Goal: Task Accomplishment & Management: Complete application form

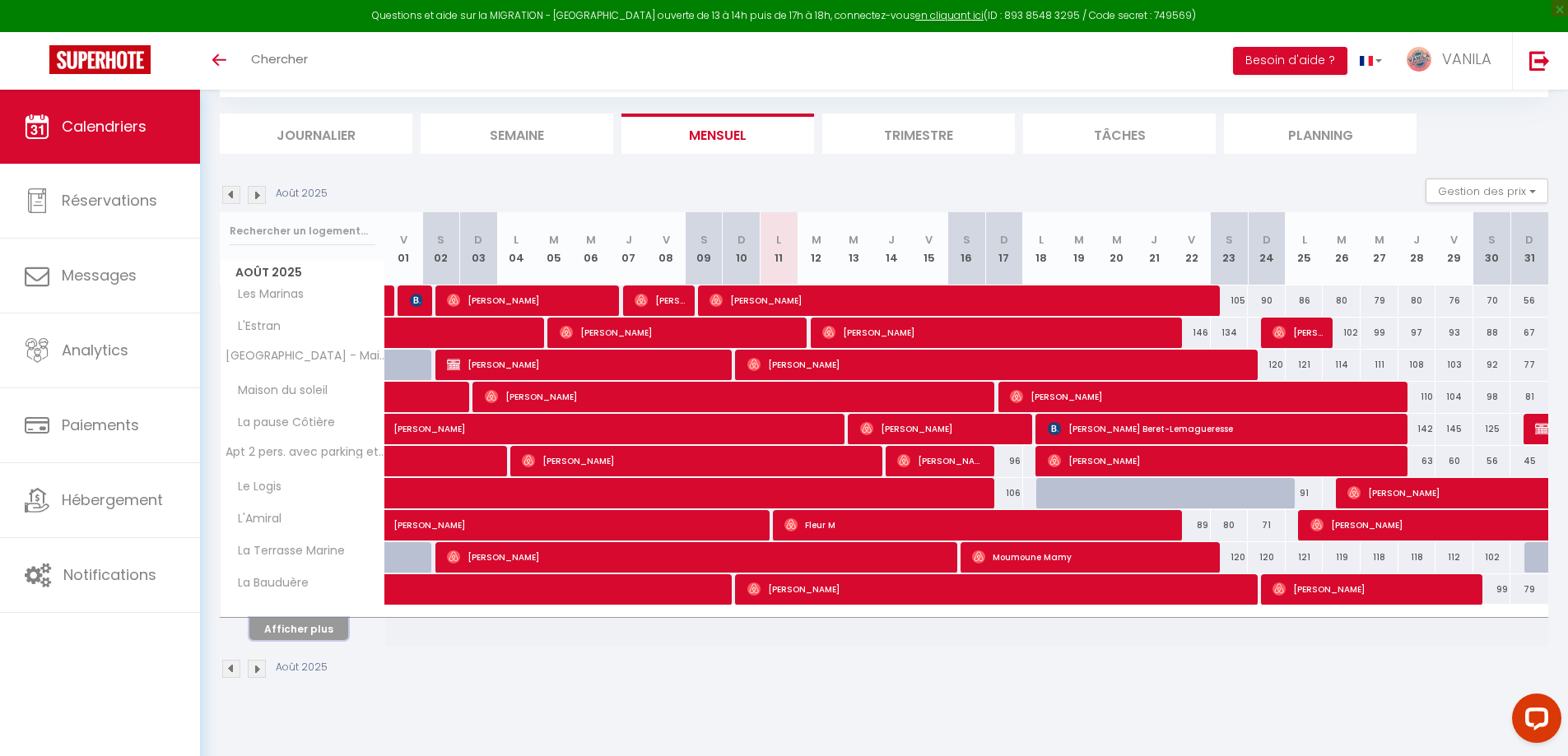
click at [310, 633] on button "Afficher plus" at bounding box center [299, 628] width 99 height 22
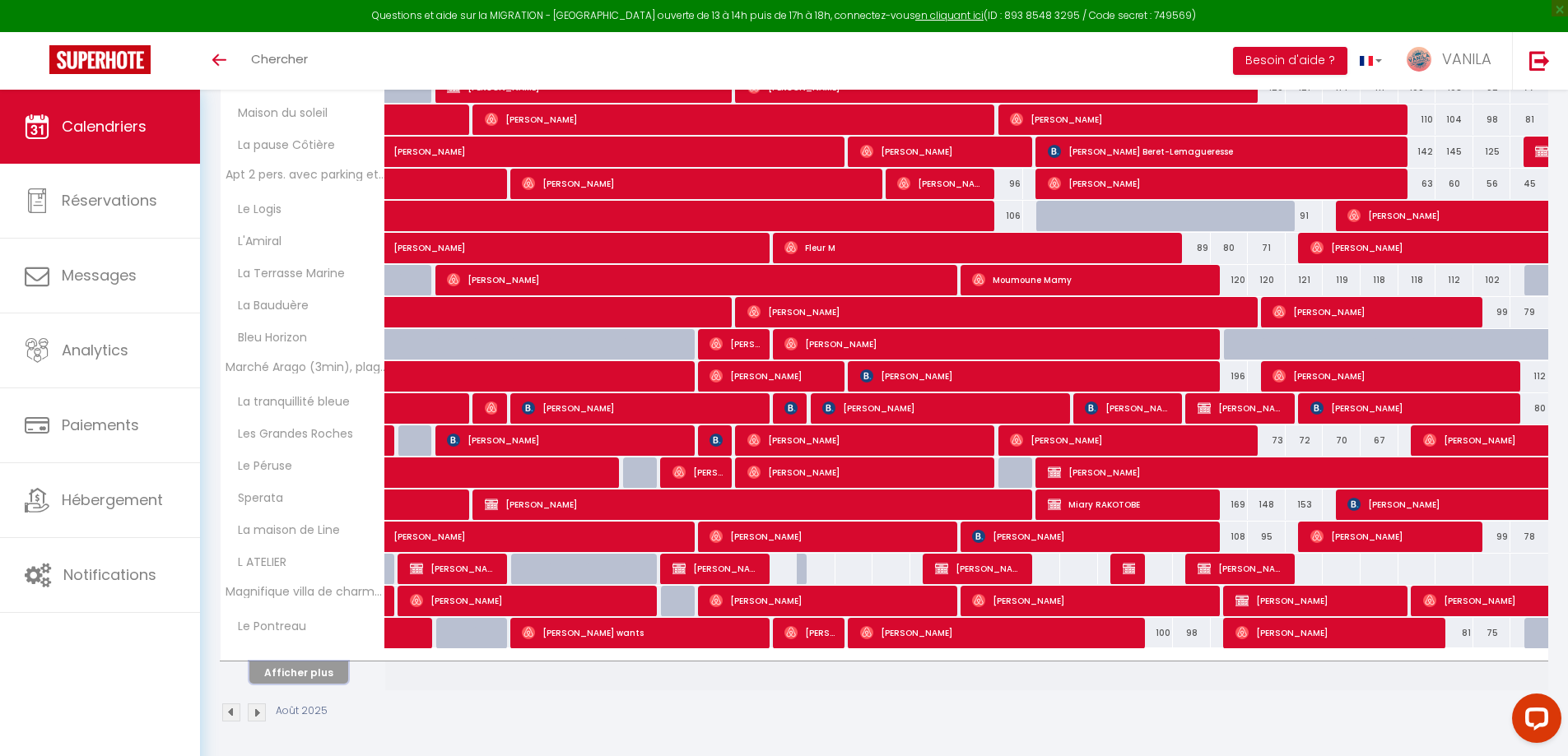
scroll to position [370, 0]
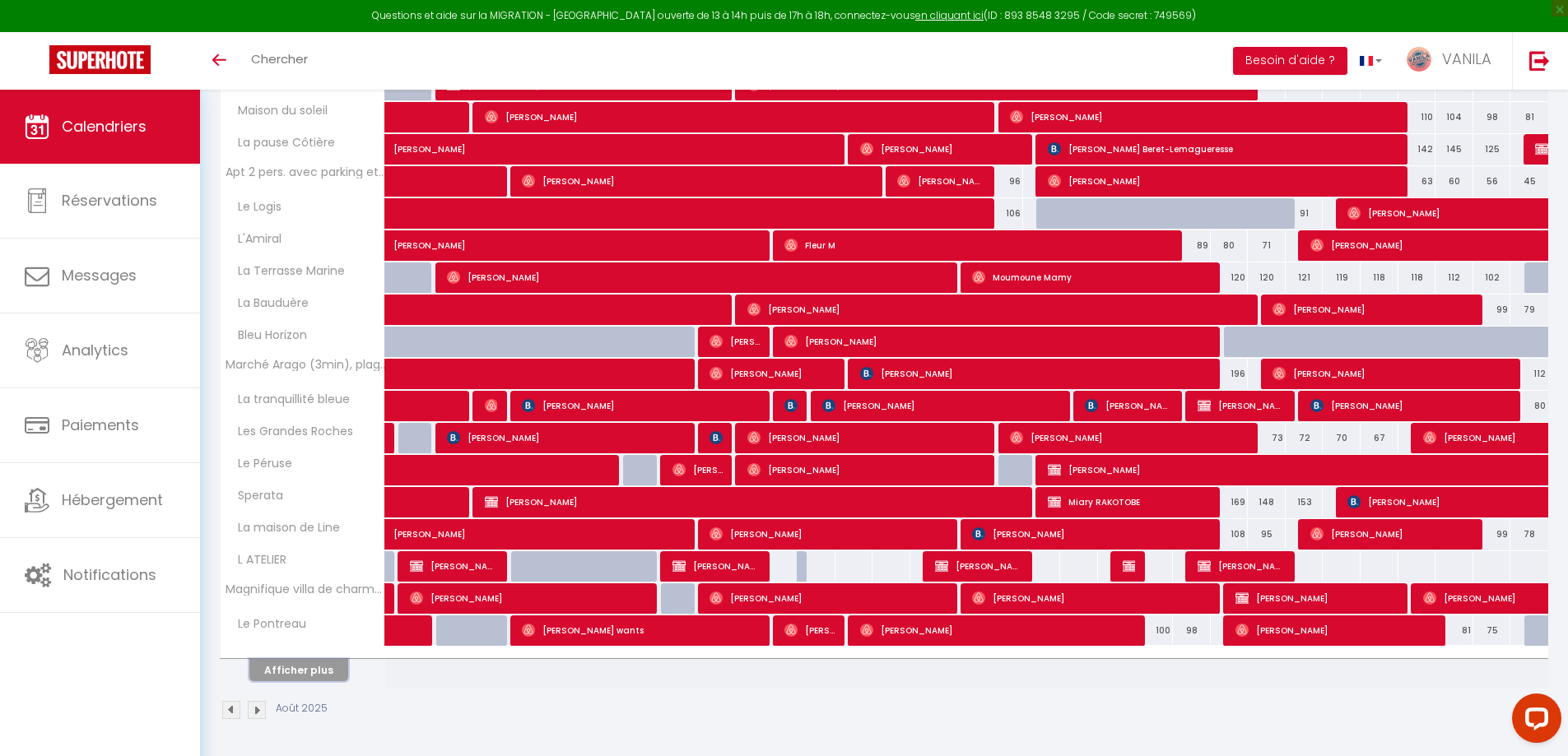
click at [304, 673] on button "Afficher plus" at bounding box center [299, 670] width 99 height 22
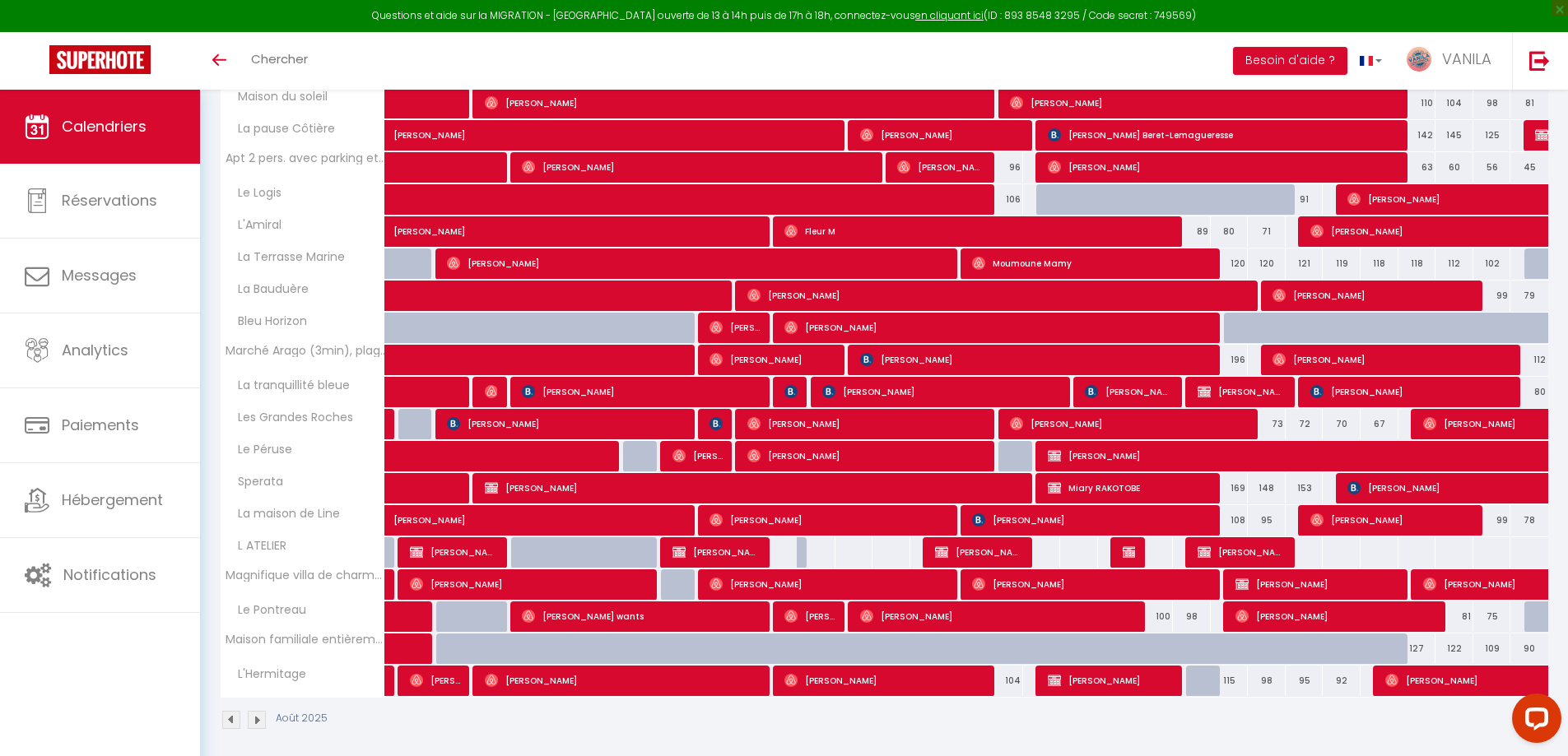
scroll to position [394, 0]
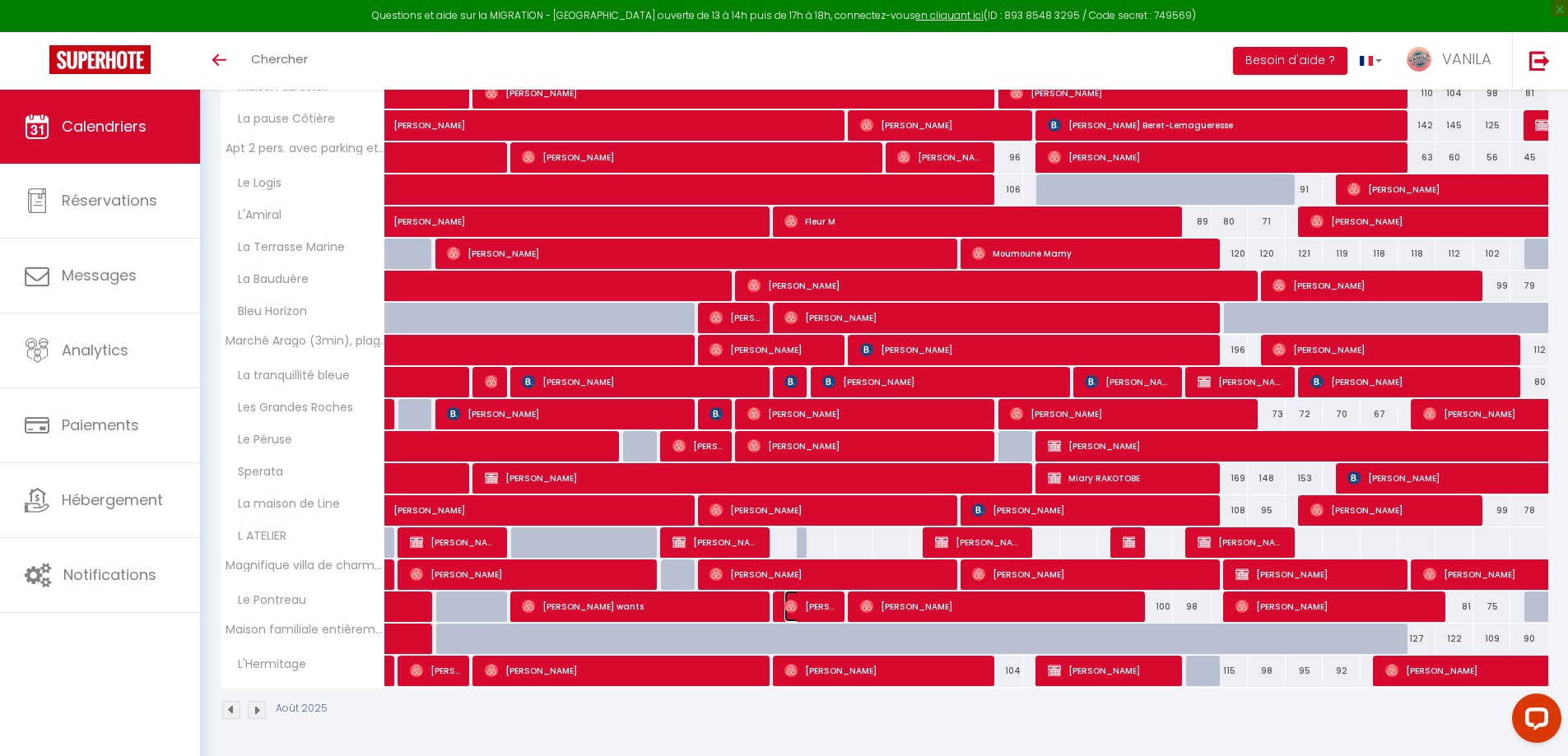
click at [813, 612] on span "[PERSON_NAME]" at bounding box center [809, 606] width 50 height 31
select select "OK"
select select "1"
select select "0"
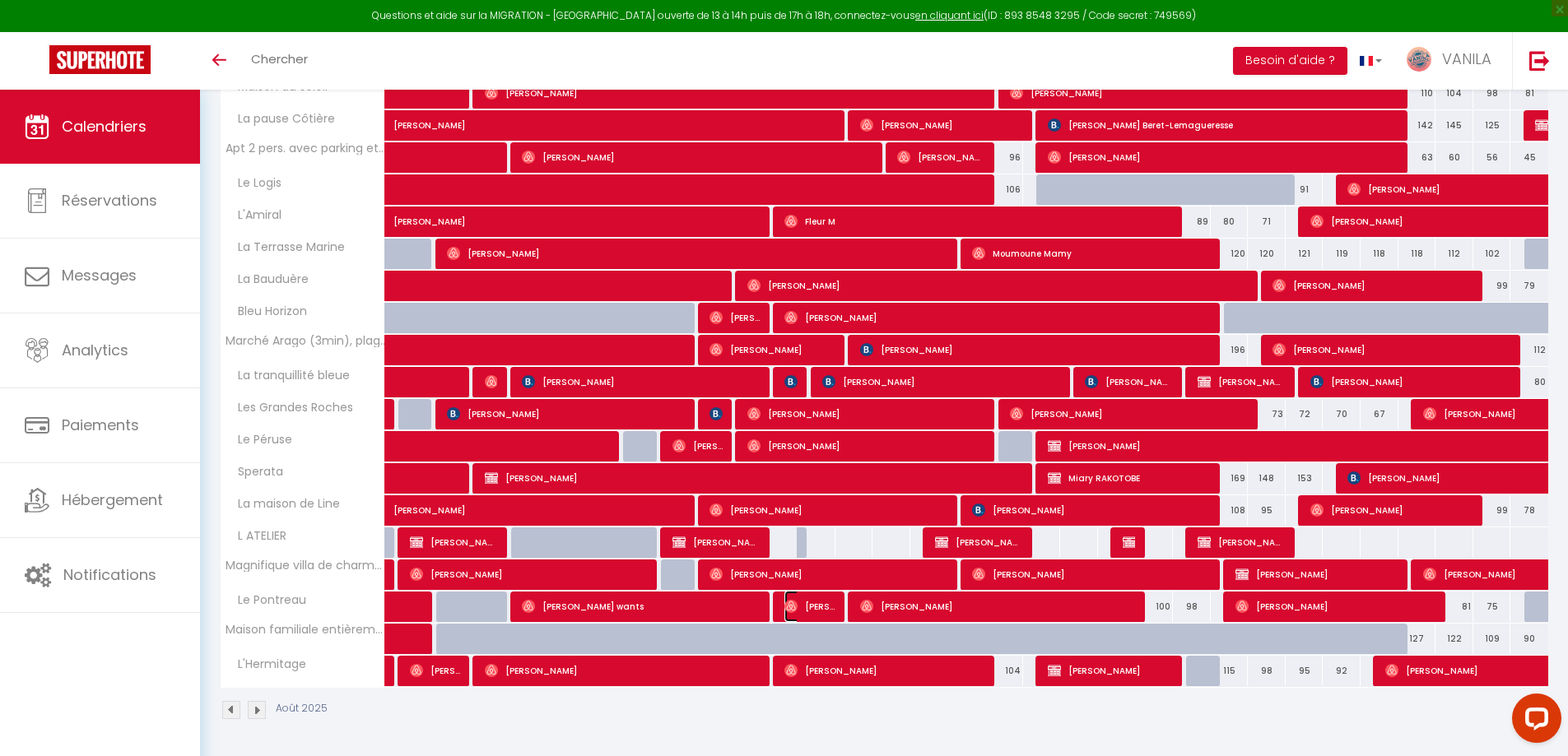
select select "1"
select select
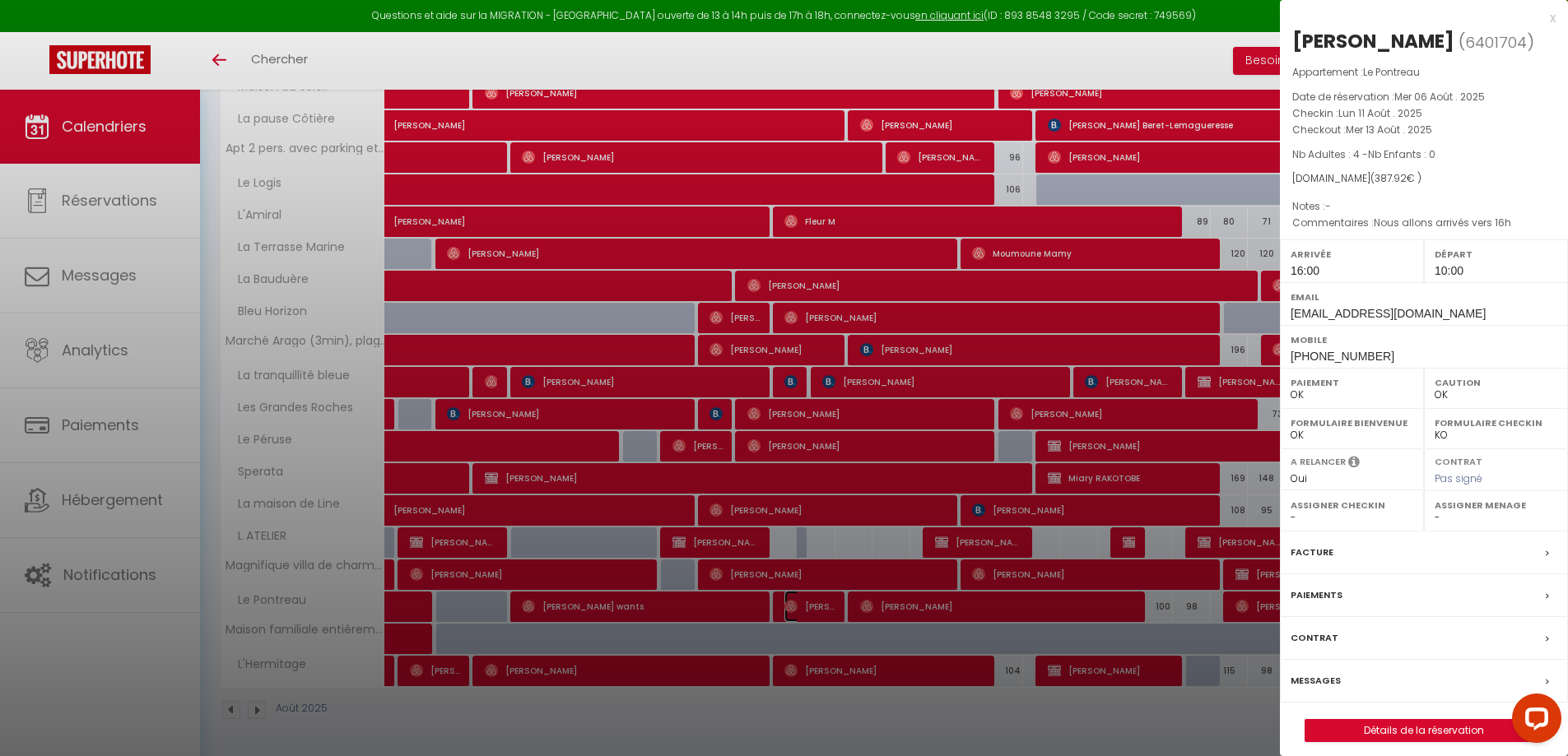
select select "32103"
click at [1350, 728] on link "Détails de la réservation" at bounding box center [1424, 730] width 237 height 21
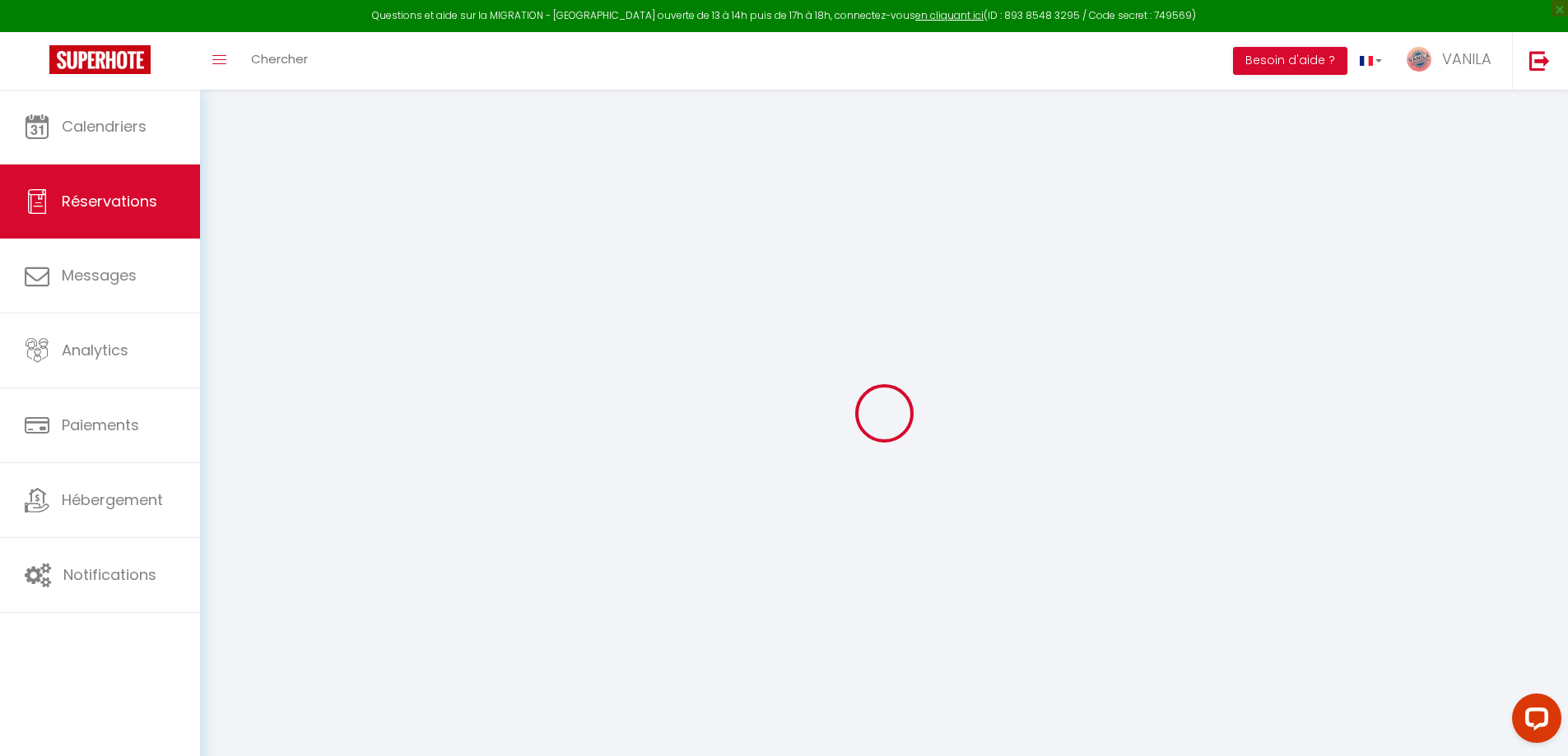
type input "Milene"
type input "Baccam"
type input "[EMAIL_ADDRESS][DOMAIN_NAME]"
type input "[PHONE_NUMBER]"
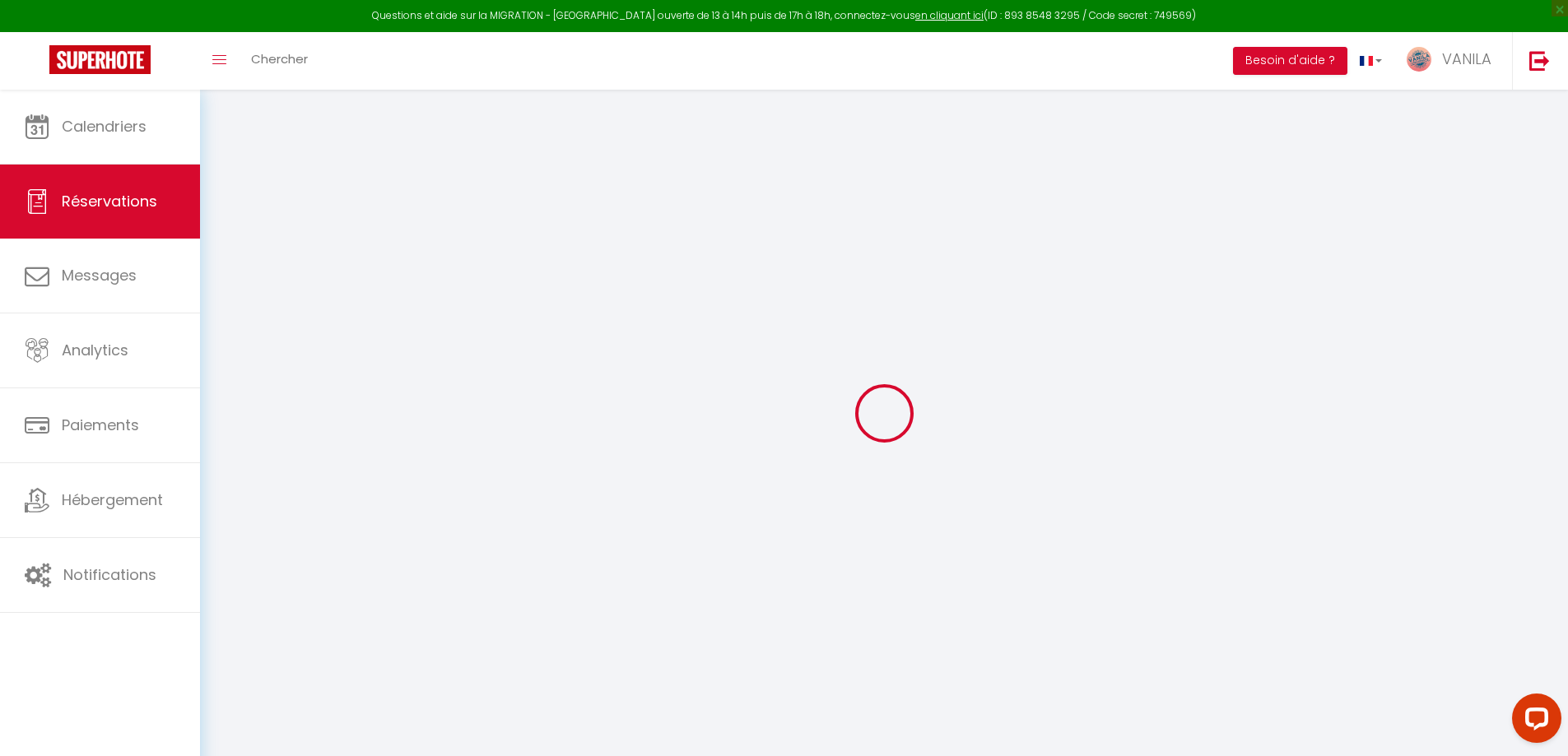
type input "[PHONE_NUMBER]"
select select
type input "13.68"
select select "35353"
select select "1"
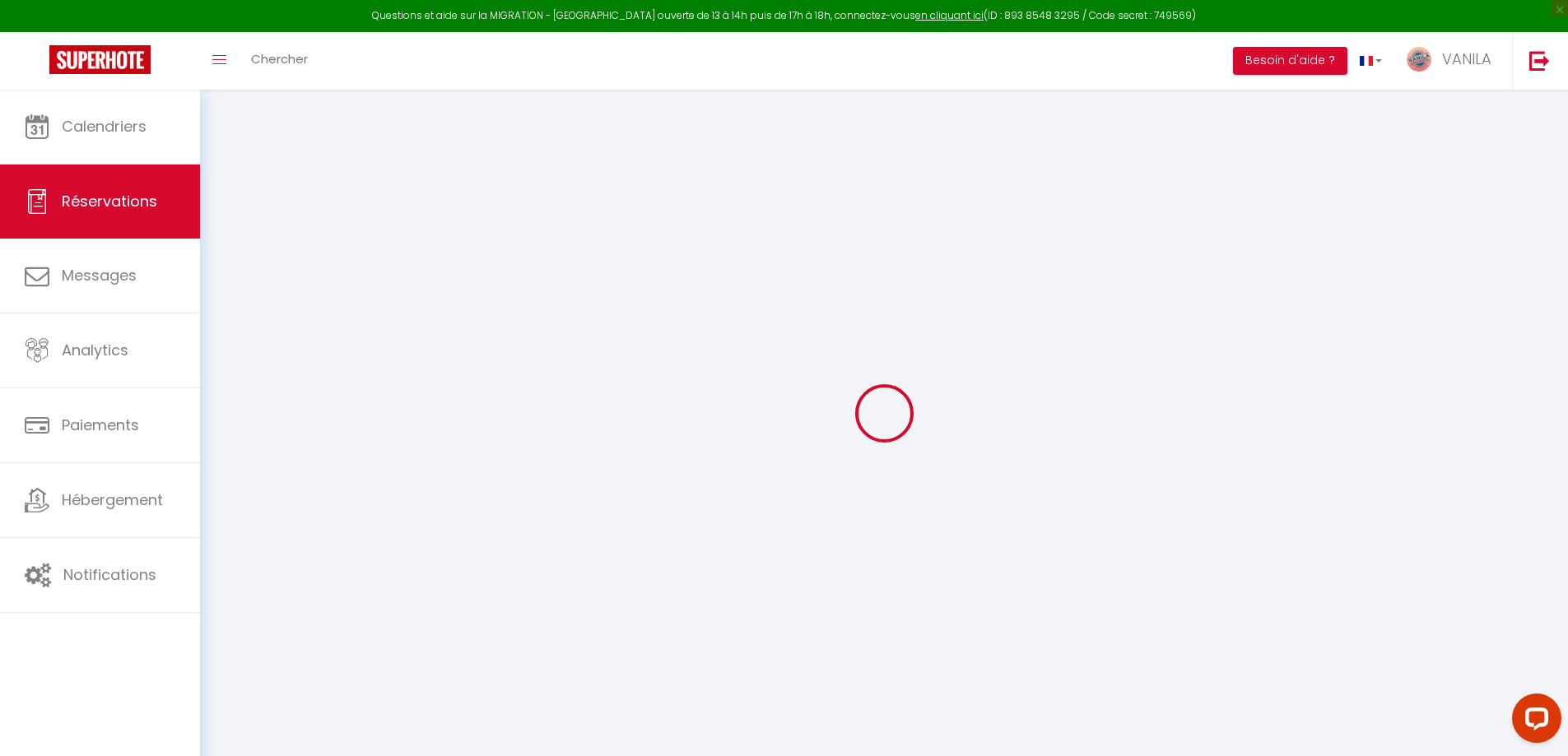
select select
type input "6"
select select "12"
select select
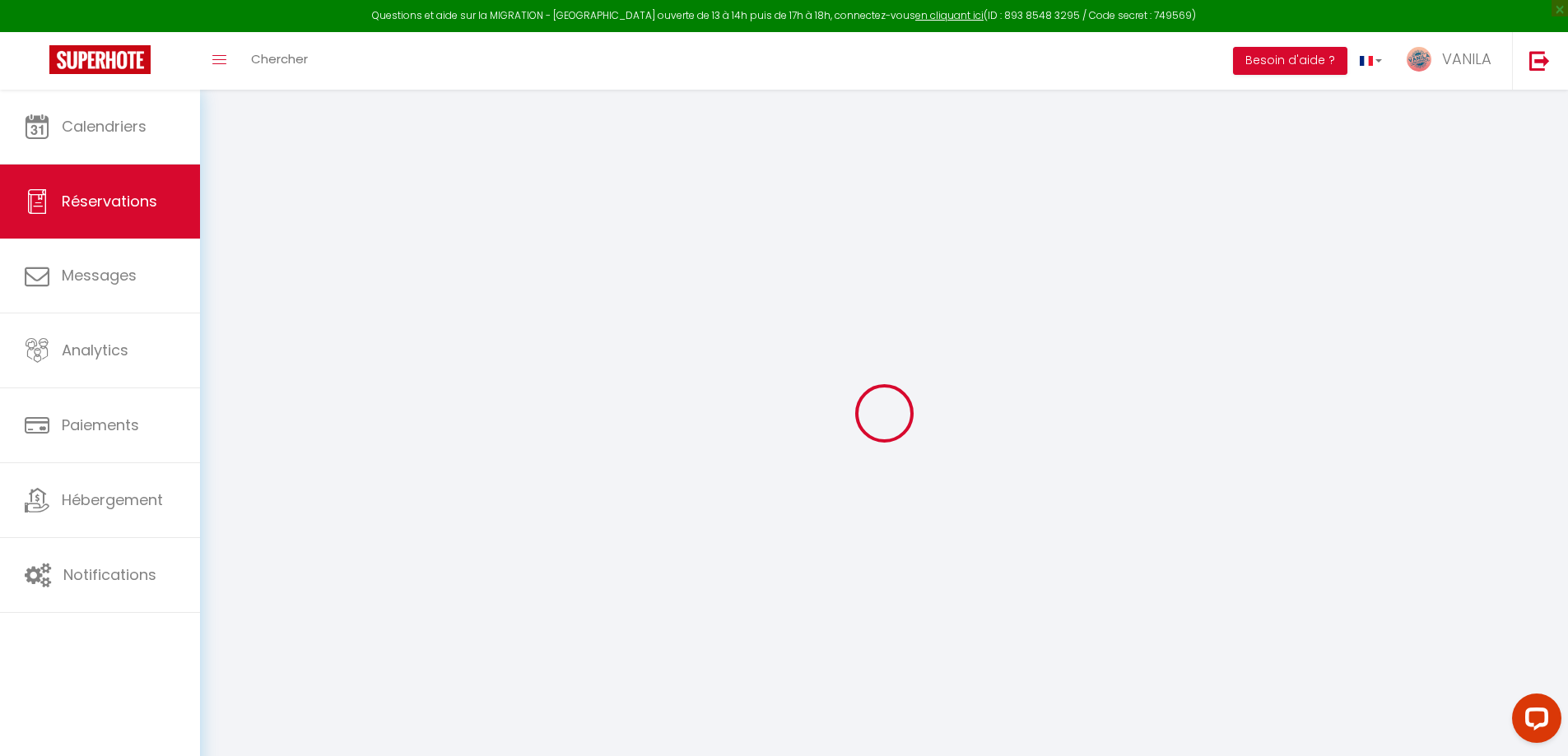
type input "250"
checkbox input "false"
type input "0"
select select "1"
type input "70"
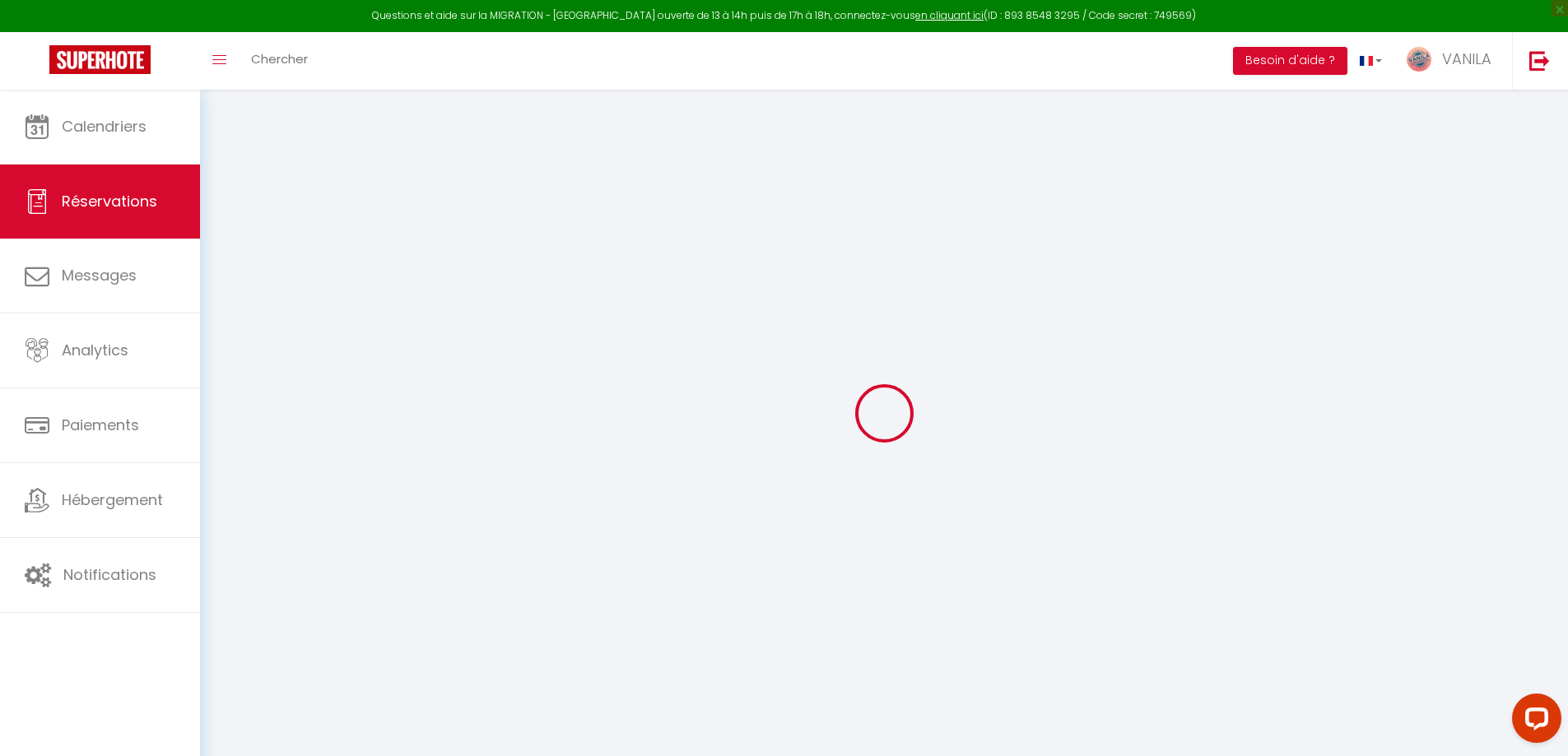
type input "0"
select select
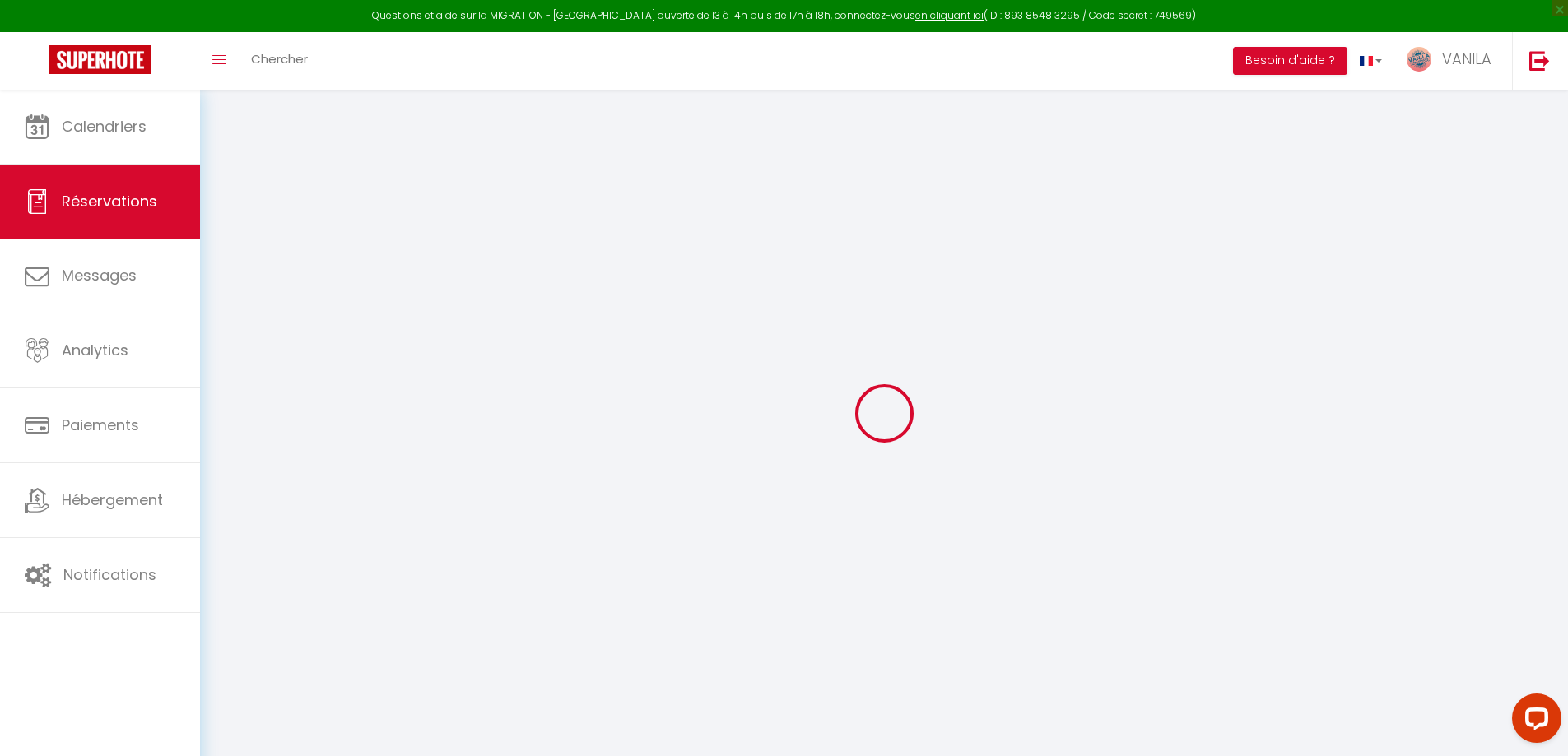
select select "15"
checkbox input "false"
select select
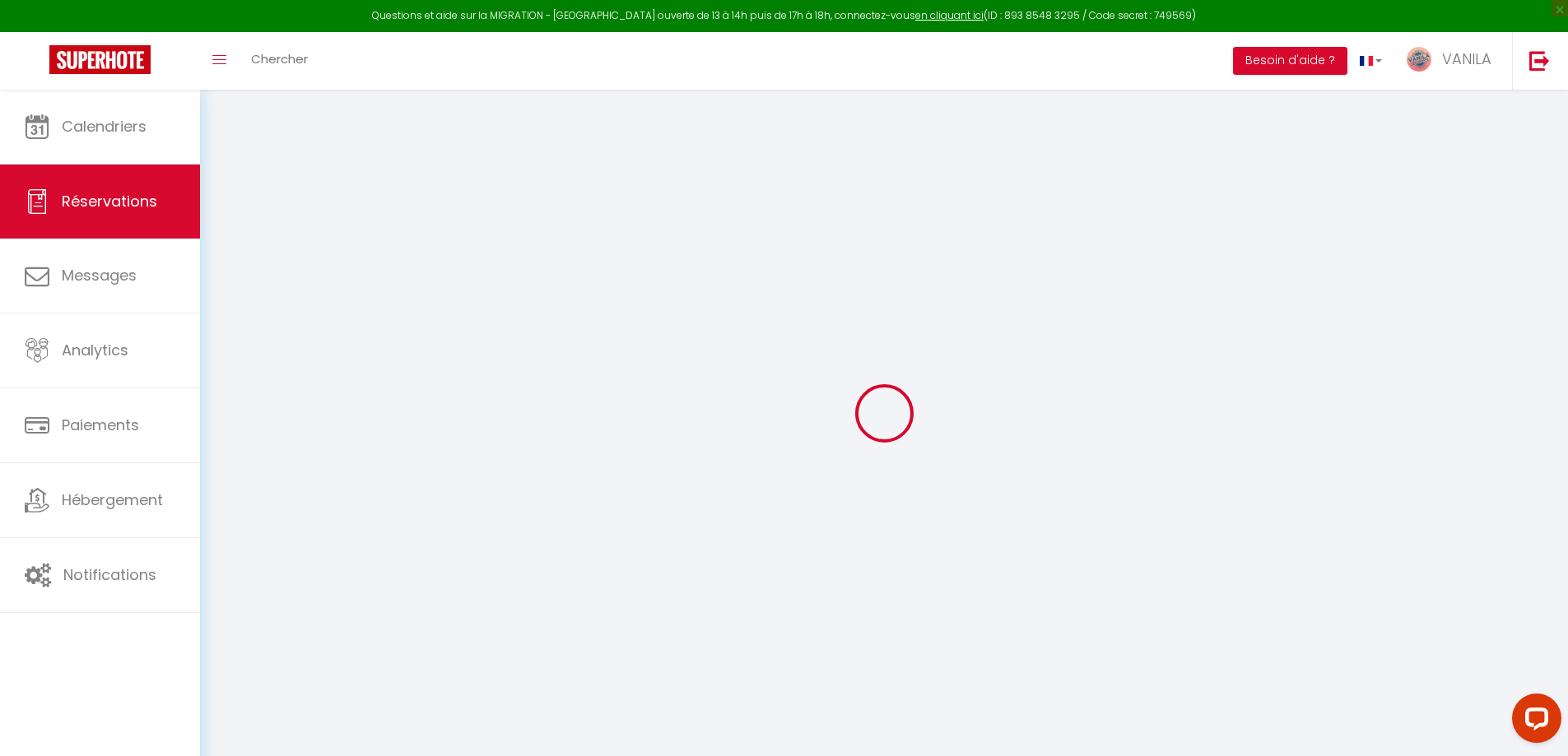
checkbox input "false"
select select
checkbox input "false"
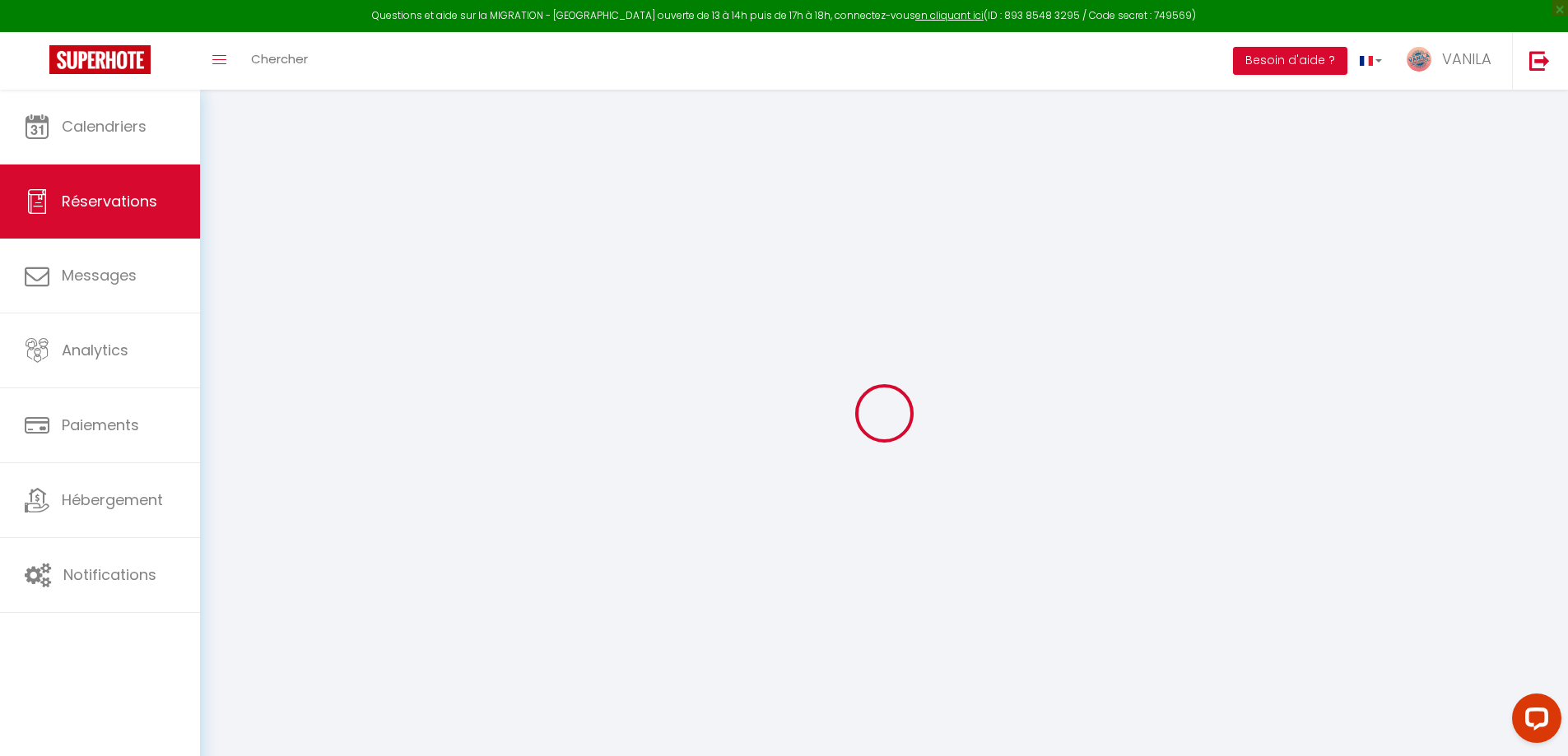
select select
checkbox input "false"
type textarea "Nous allons arrivés vers 16h"
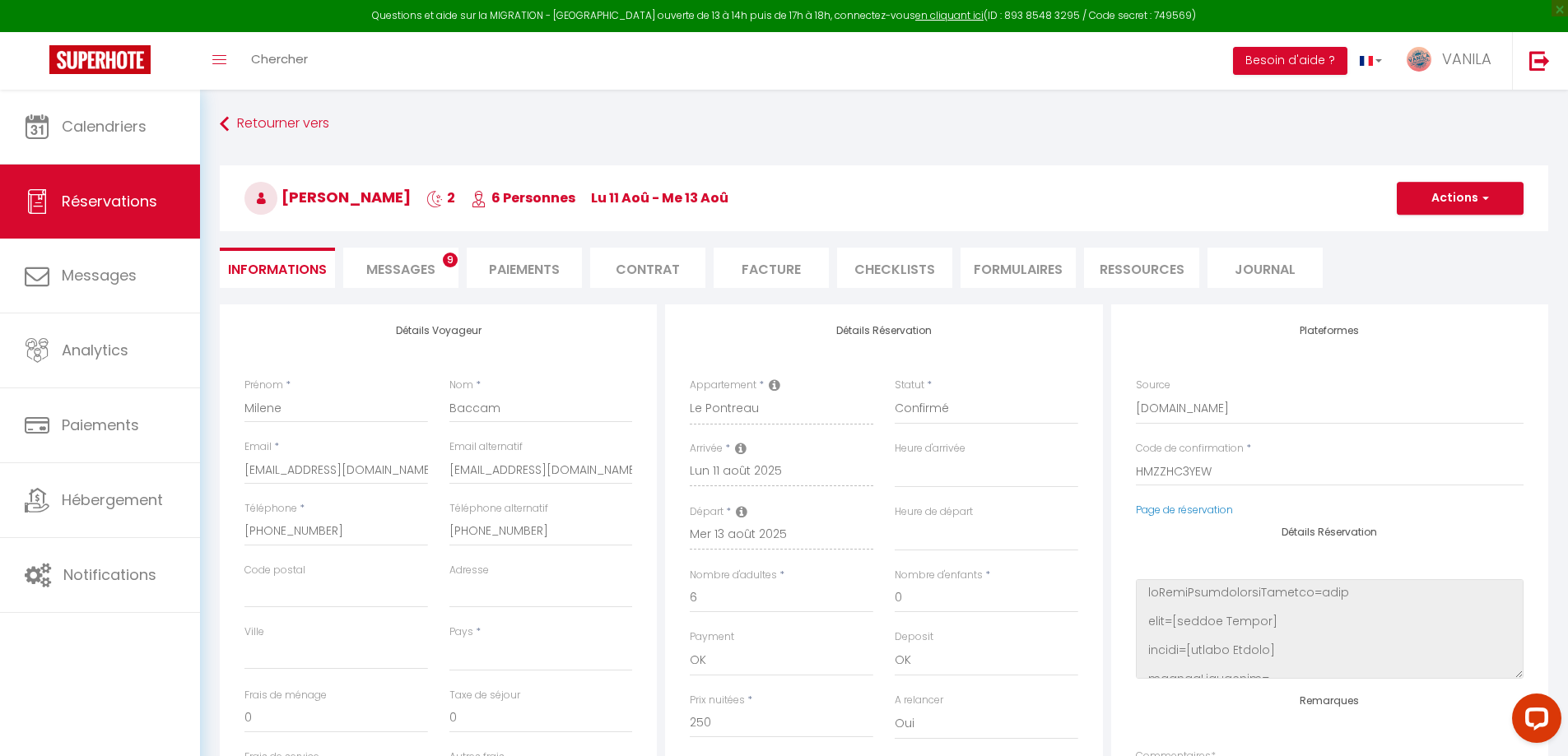
select select
type input "130"
type input "7.92"
select select
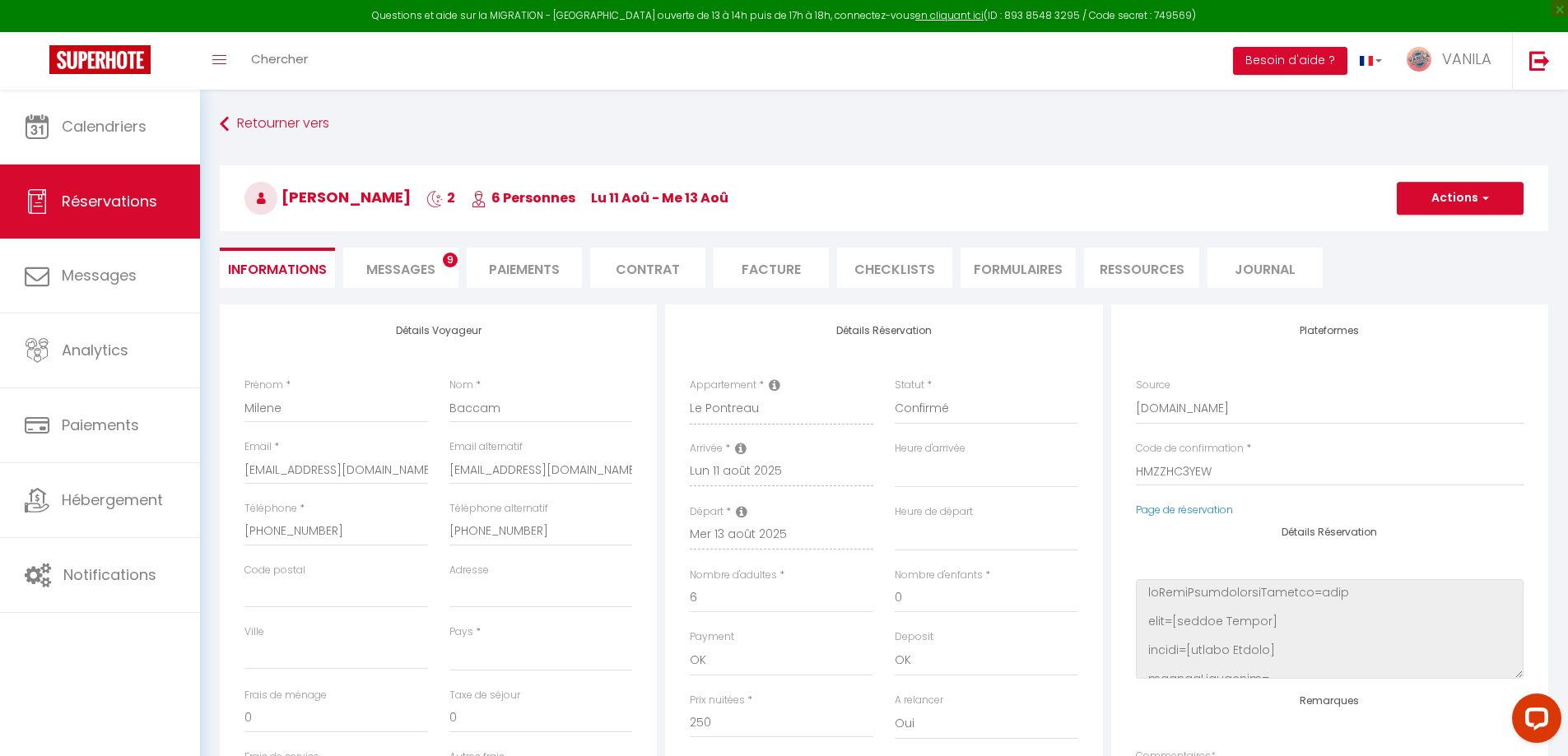
checkbox input "false"
select select
checkbox input "false"
select select "16:00"
select select "10:00"
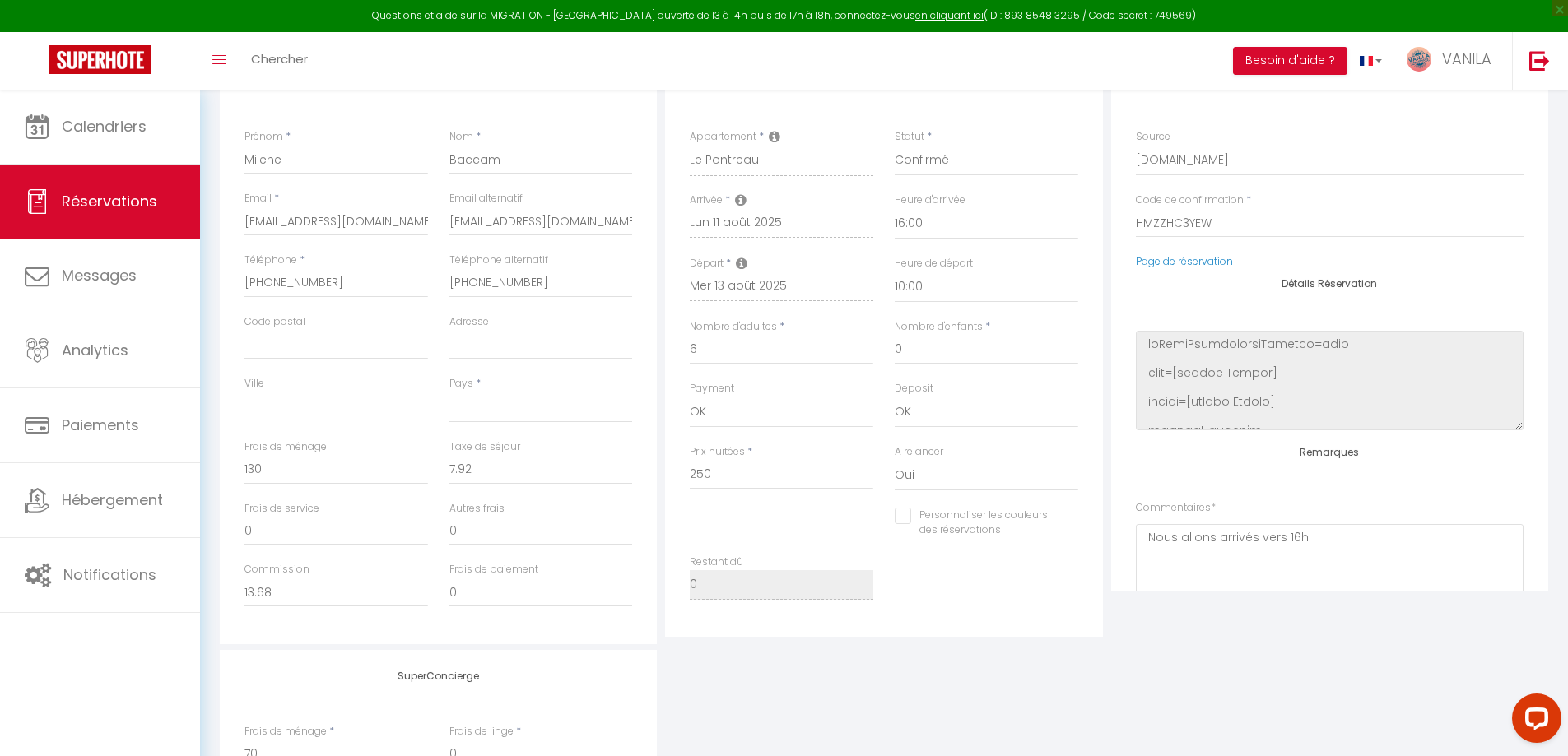
scroll to position [329, 0]
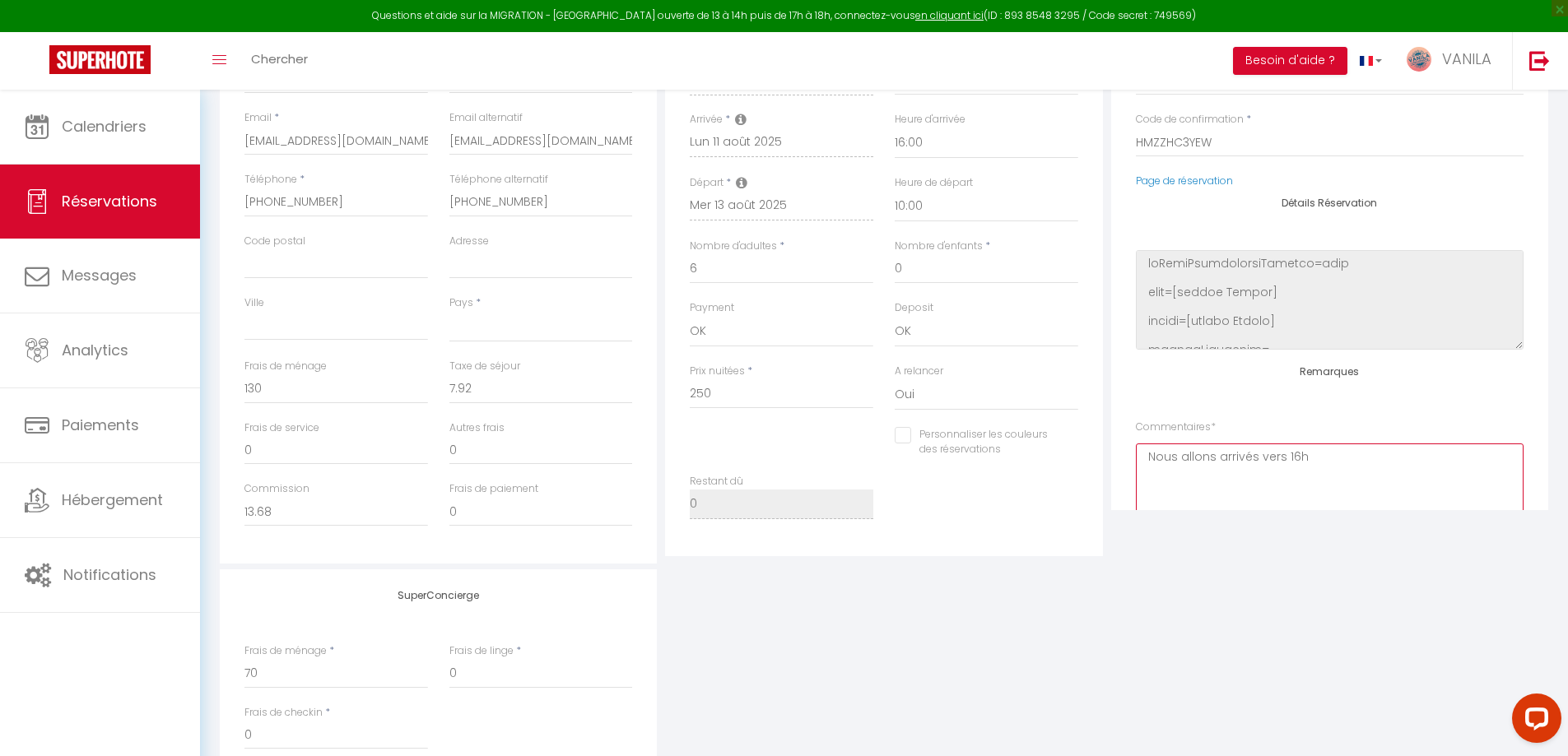
drag, startPoint x: 1382, startPoint y: 478, endPoint x: 1132, endPoint y: 450, distance: 251.6
click at [1132, 450] on div "Plateformes Source Direct [DOMAIN_NAME] [DOMAIN_NAME] Chalet montagne Expedia G…" at bounding box center [1330, 243] width 437 height 535
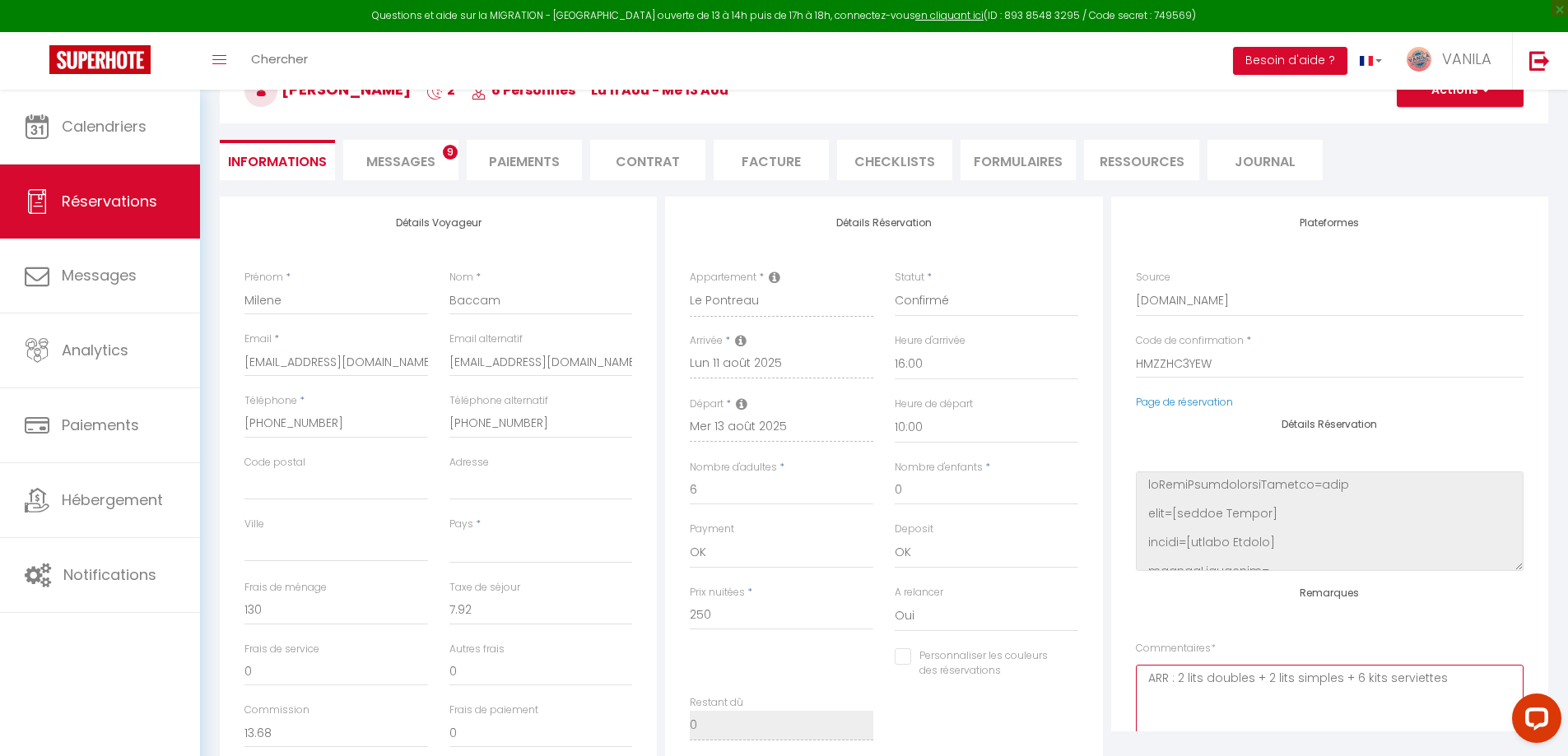
scroll to position [0, 0]
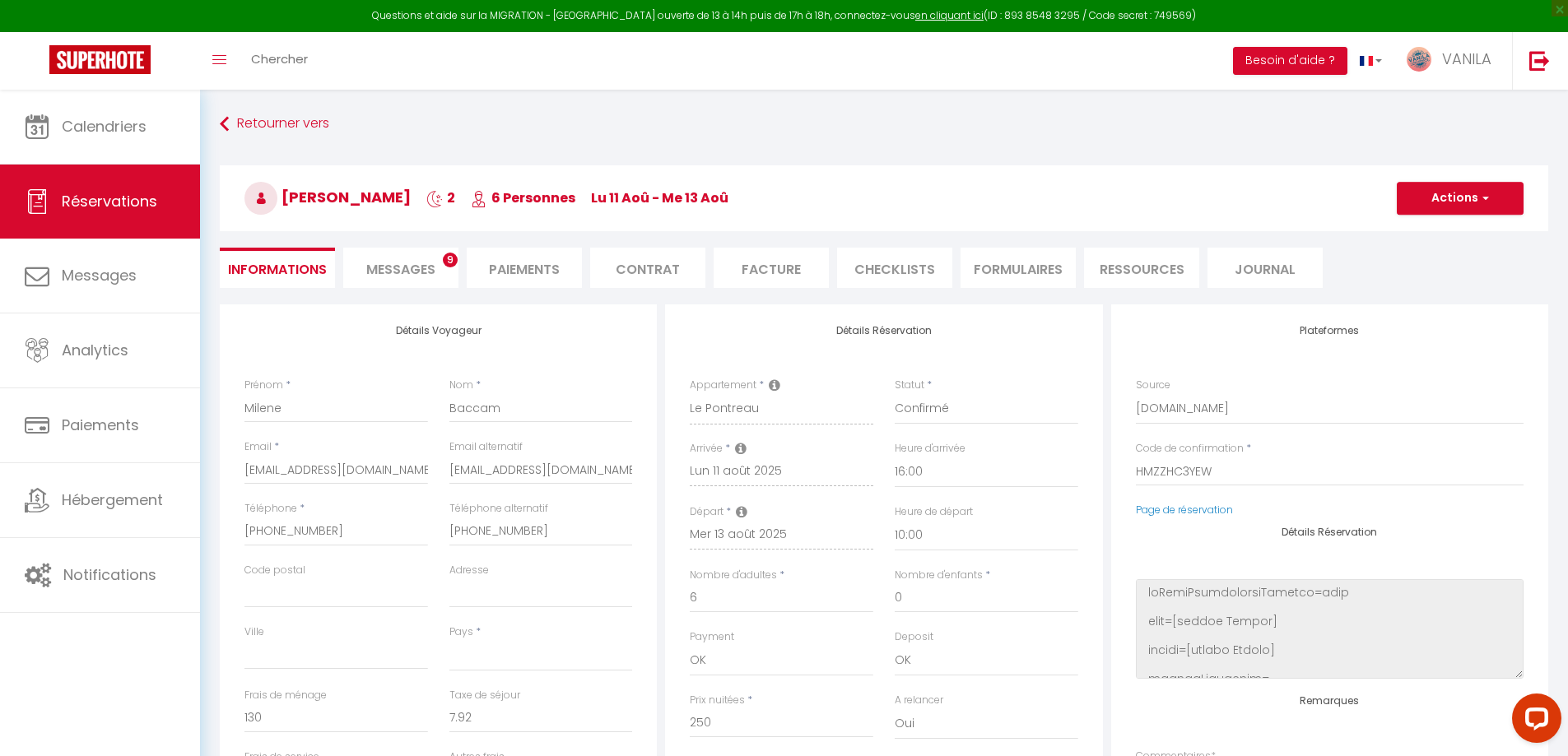
type textarea "ARR : 2 lits doubles + 2 lits simples + 6 kits serviettes"
click at [1446, 194] on button "Actions" at bounding box center [1460, 198] width 127 height 33
click at [1429, 225] on link "Enregistrer" at bounding box center [1444, 235] width 130 height 21
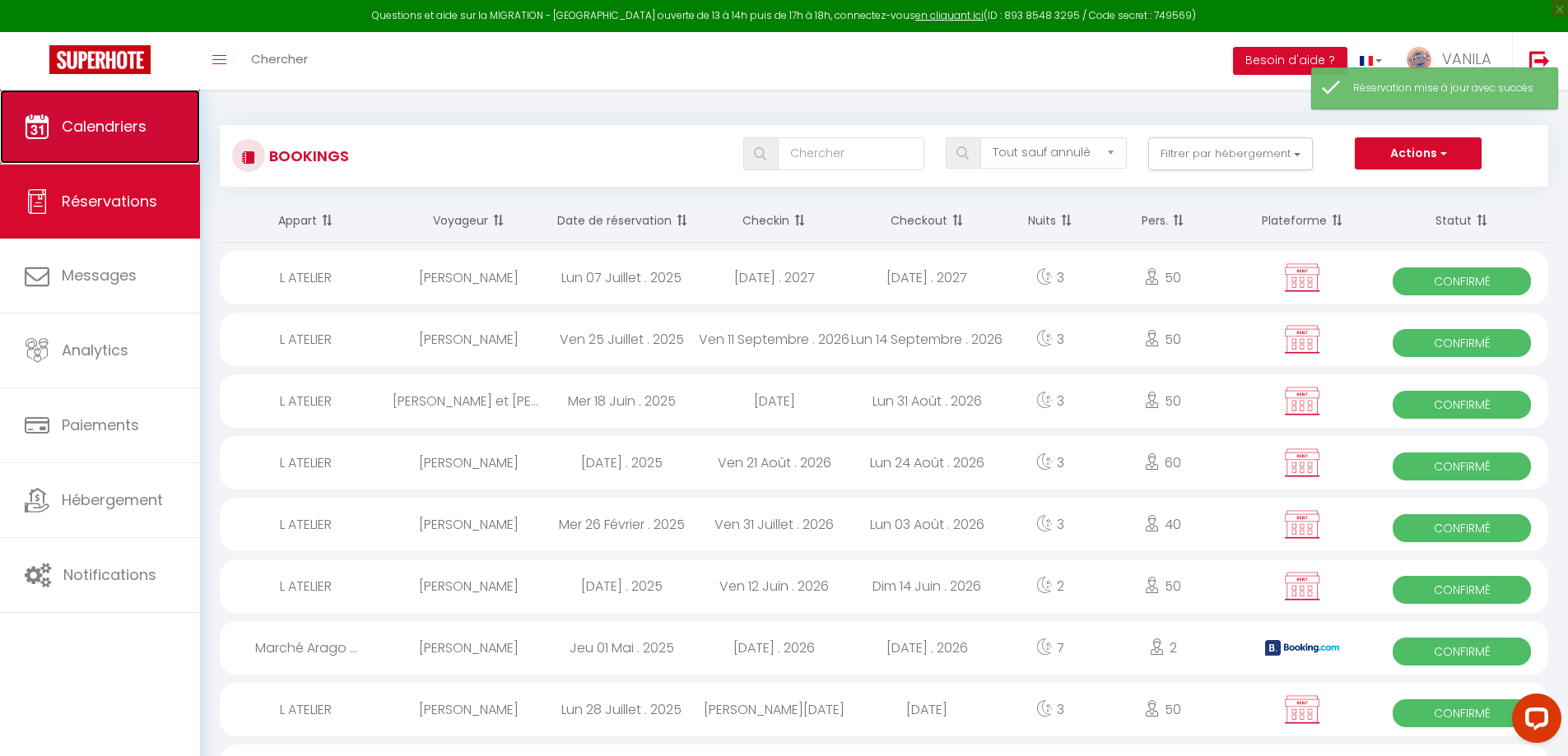
click at [124, 135] on span "Calendriers" at bounding box center [103, 126] width 84 height 20
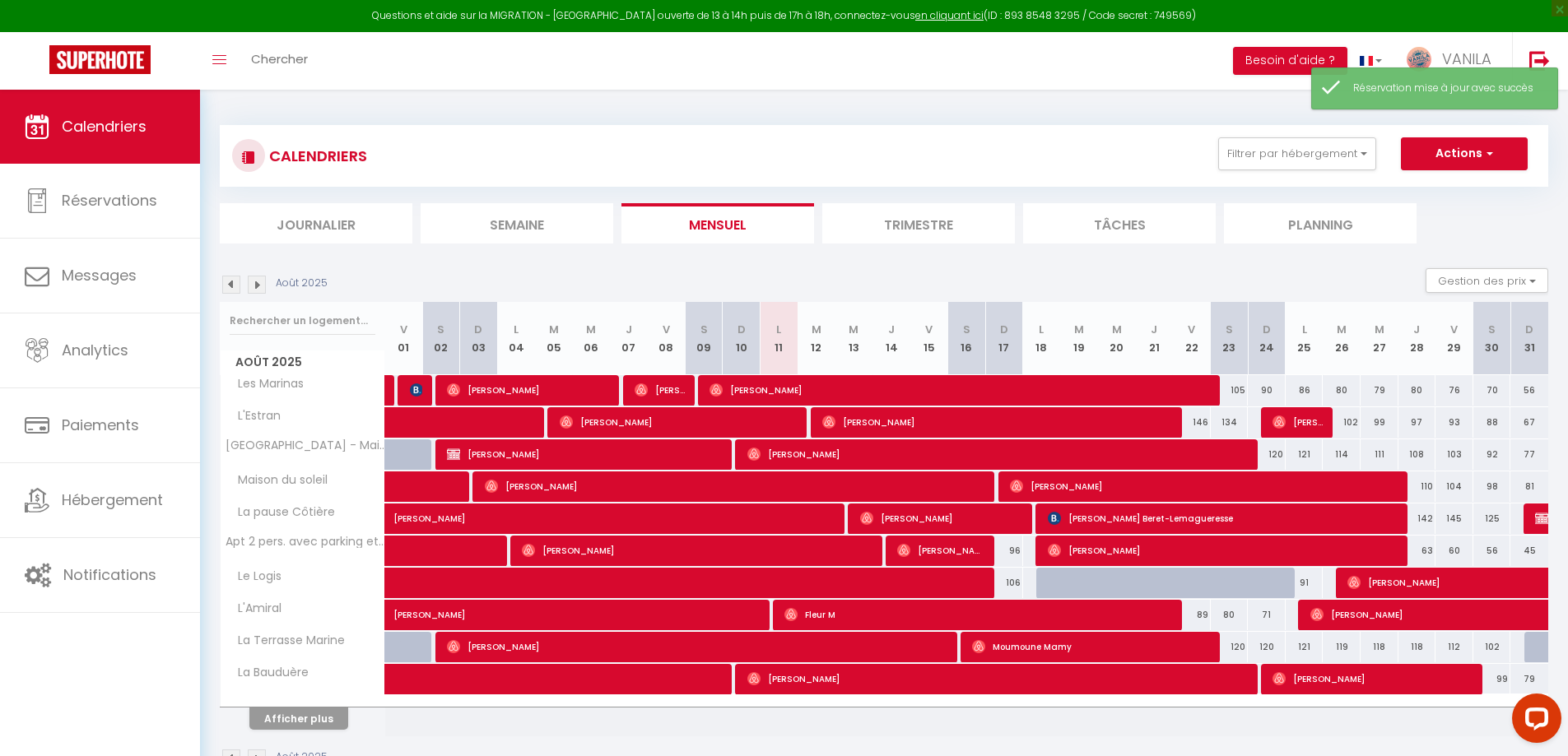
scroll to position [90, 0]
